Goal: Task Accomplishment & Management: Manage account settings

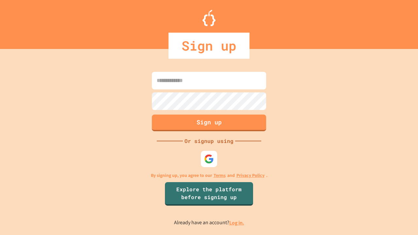
click at [237, 223] on link "Log in." at bounding box center [236, 222] width 15 height 7
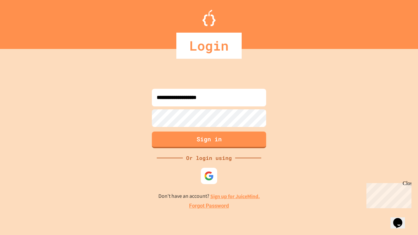
type input "**********"
